Goal: Navigation & Orientation: Go to known website

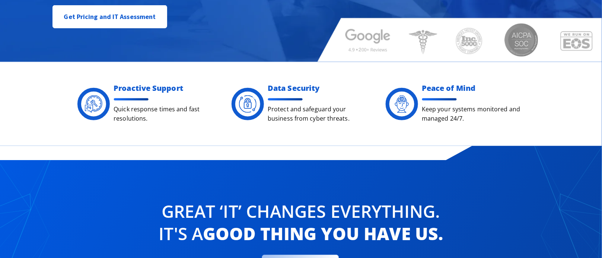
scroll to position [223, 0]
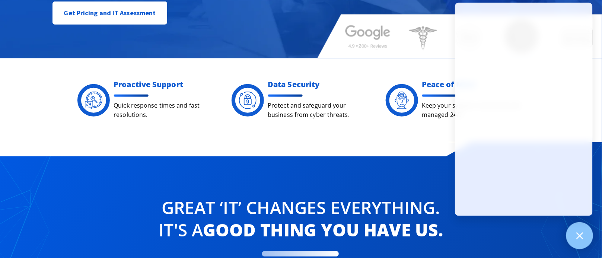
click at [584, 234] on icon at bounding box center [580, 236] width 10 height 10
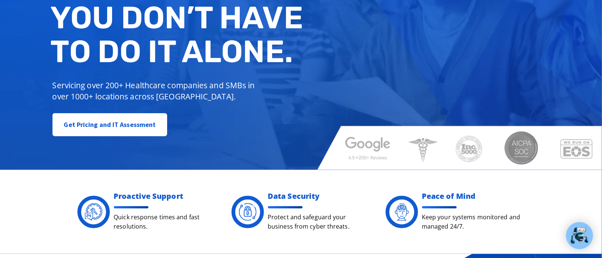
scroll to position [0, 0]
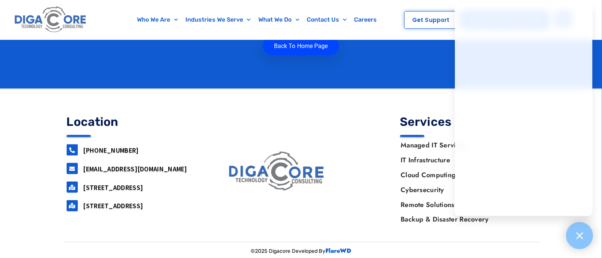
click at [583, 235] on icon at bounding box center [580, 236] width 10 height 10
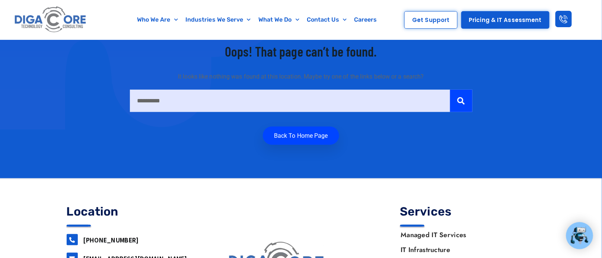
scroll to position [223, 0]
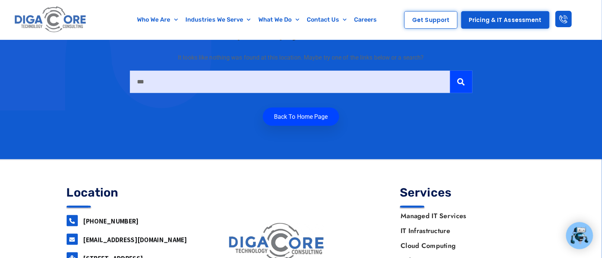
click at [225, 72] on input "***" at bounding box center [290, 82] width 320 height 22
type input "*"
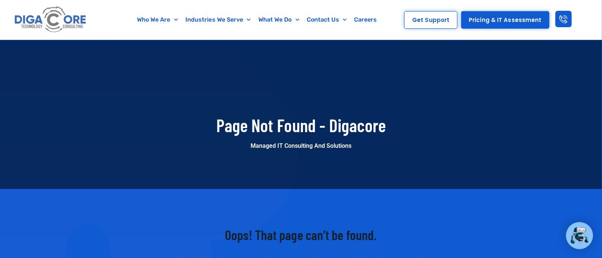
scroll to position [15, 0]
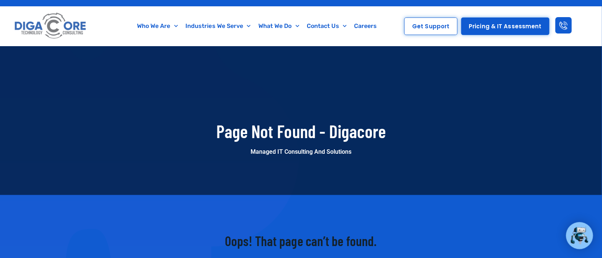
drag, startPoint x: 331, startPoint y: 133, endPoint x: 387, endPoint y: 138, distance: 56.4
click at [387, 138] on h1 "Page Not Found - Digacore" at bounding box center [301, 131] width 413 height 20
click at [302, 127] on h1 "Page Not Found - Digacore" at bounding box center [301, 131] width 413 height 20
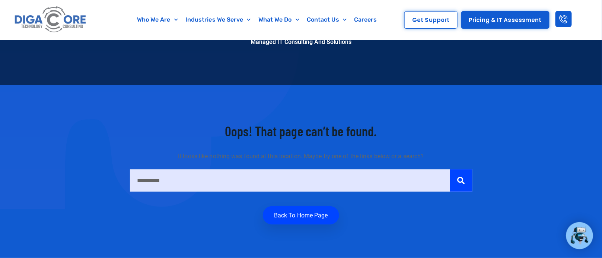
scroll to position [167, 0]
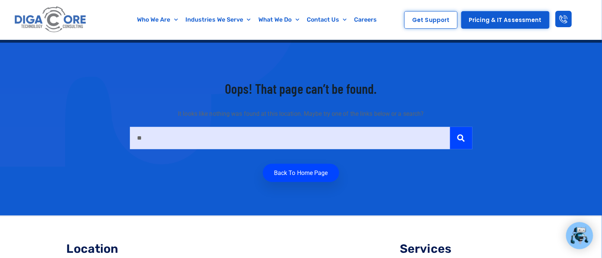
type input "*"
click at [302, 133] on input "text" at bounding box center [290, 138] width 320 height 22
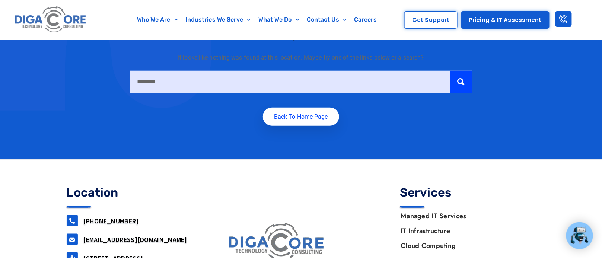
click at [302, 118] on link "Back to home Page" at bounding box center [301, 117] width 76 height 18
type input "**********"
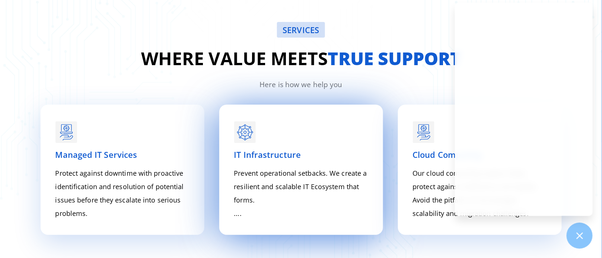
scroll to position [950, 0]
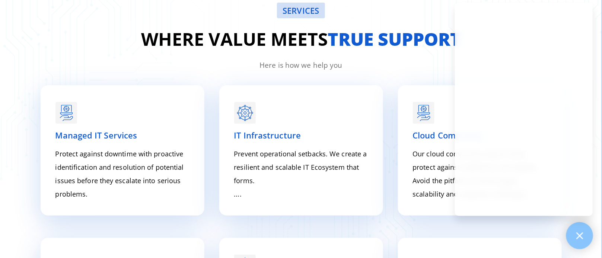
click at [590, 236] on div at bounding box center [579, 235] width 27 height 27
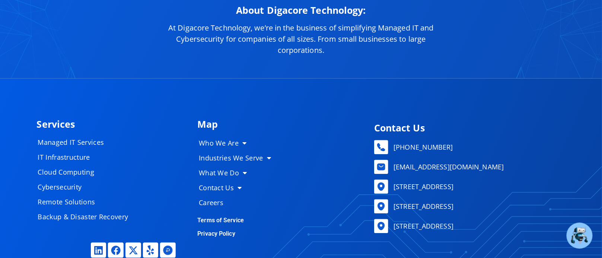
scroll to position [3704, 0]
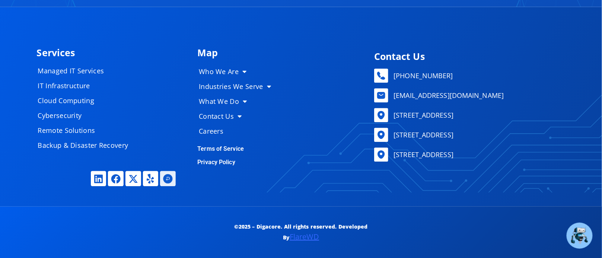
click at [165, 180] on icon at bounding box center [167, 178] width 9 height 9
